Goal: Book appointment/travel/reservation

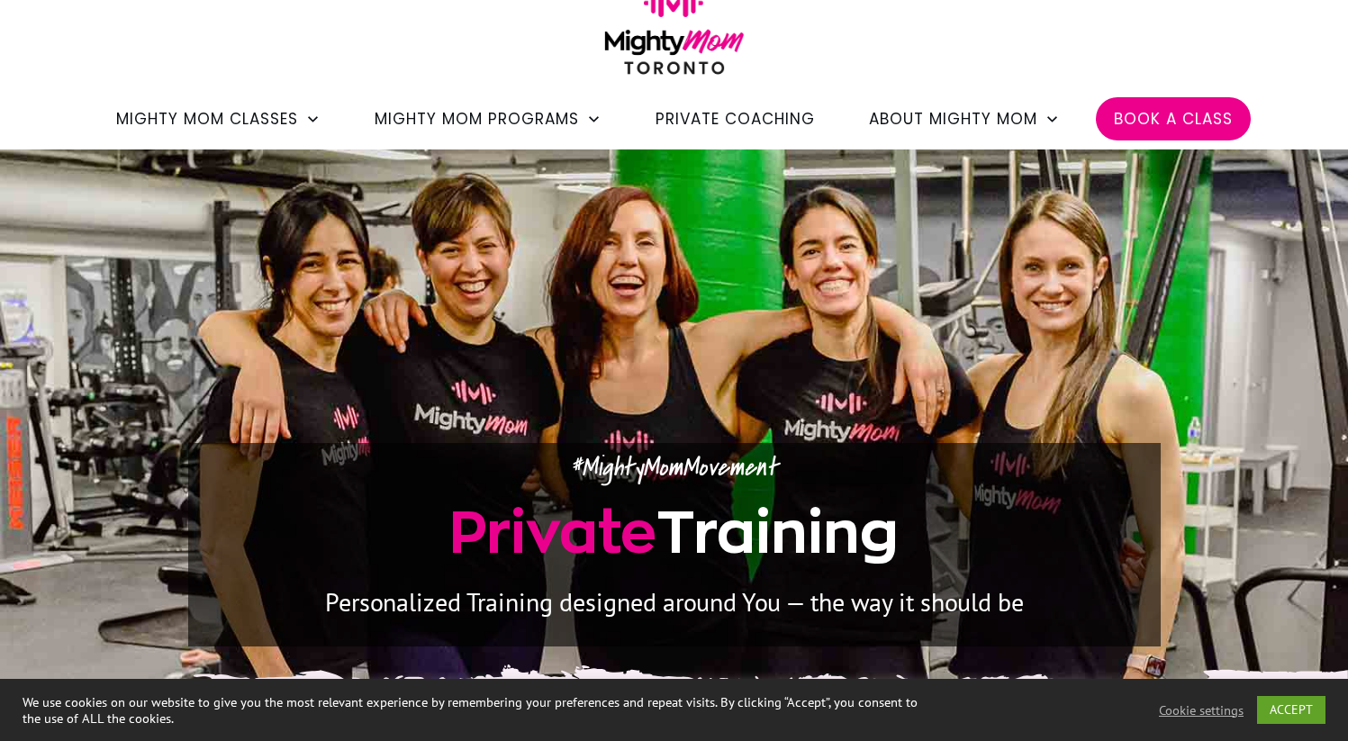
scroll to position [130, 0]
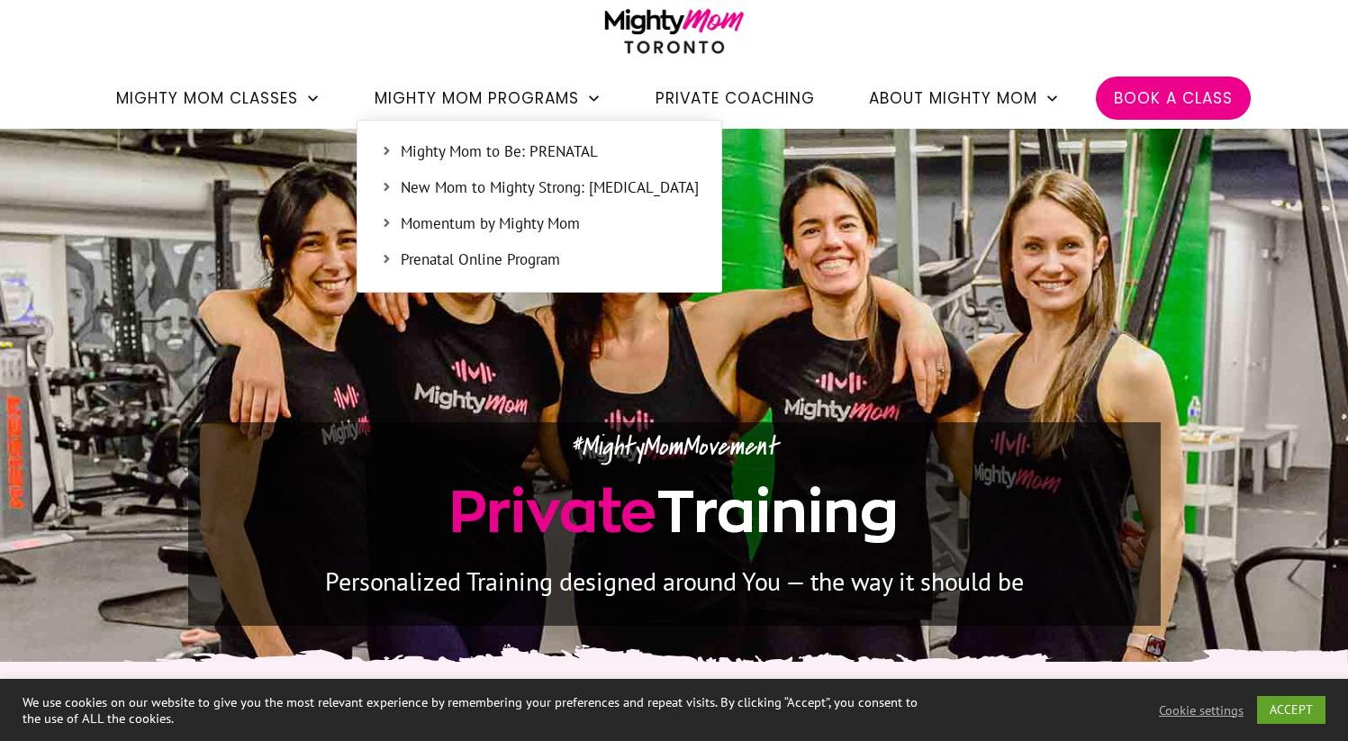
click at [502, 158] on span "Mighty Mom to Be: PRENATAL" at bounding box center [550, 152] width 298 height 23
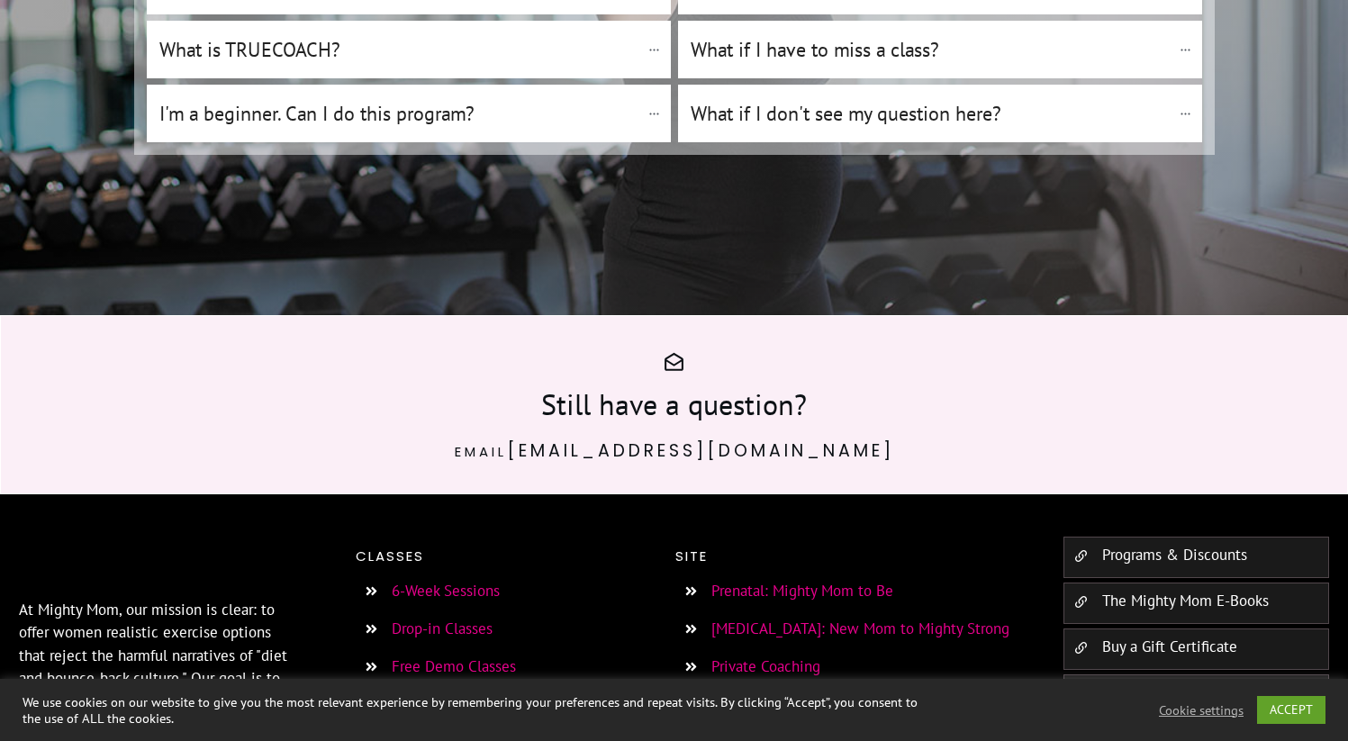
scroll to position [12767, 0]
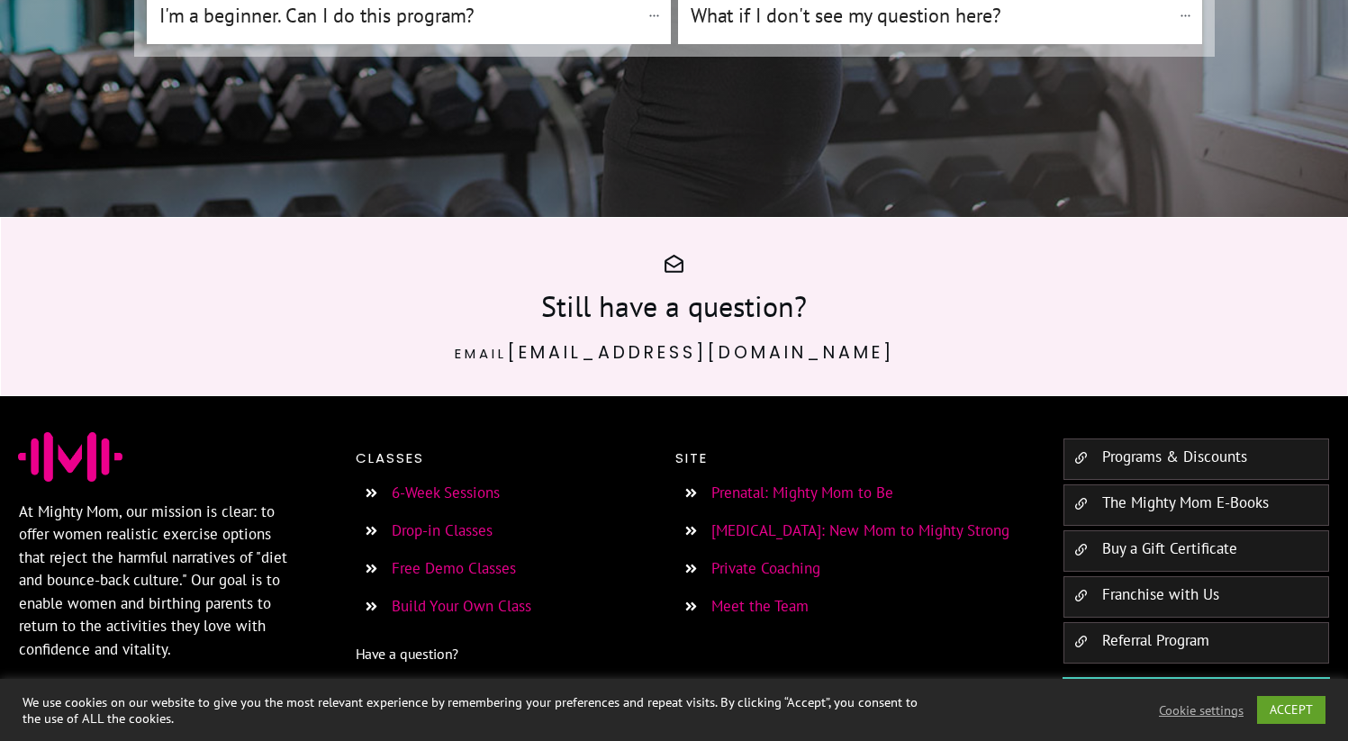
click at [395, 483] on link "6-Week Sessions" at bounding box center [446, 493] width 108 height 20
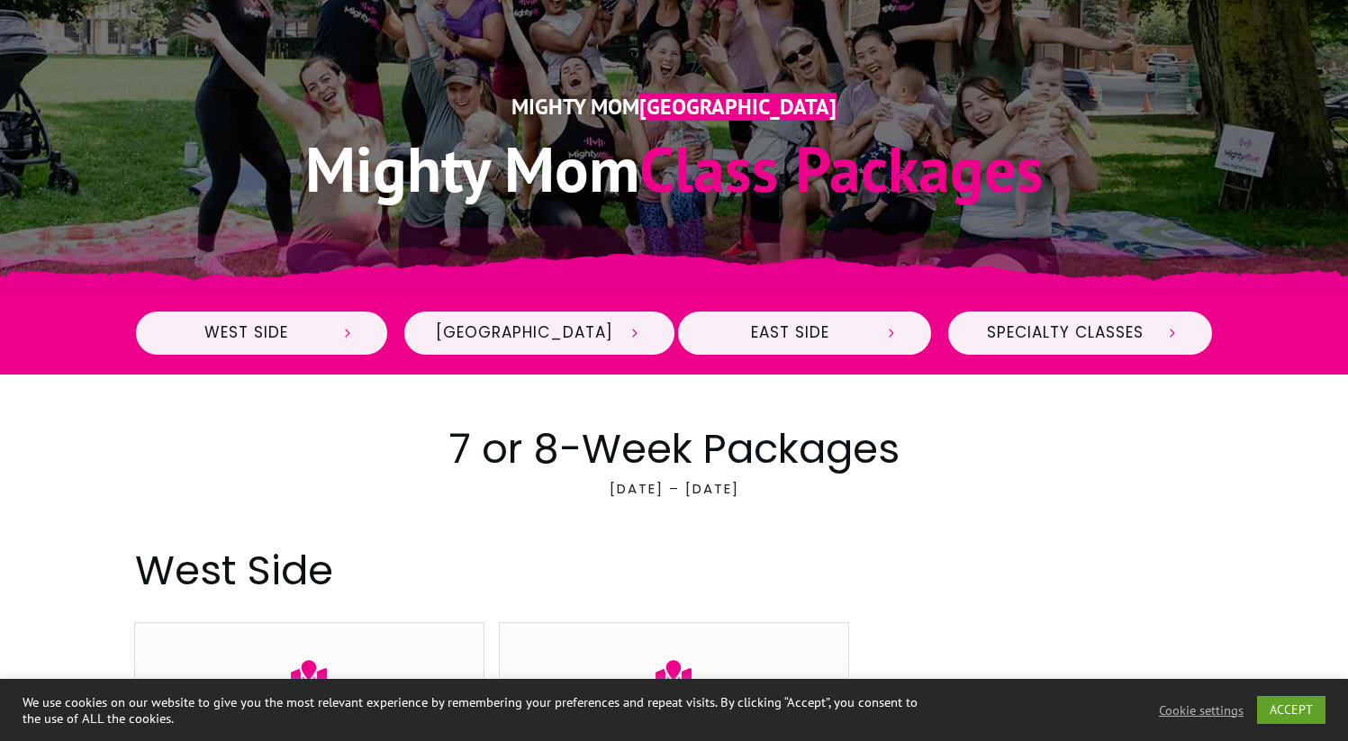
scroll to position [427, 0]
